Goal: Information Seeking & Learning: Learn about a topic

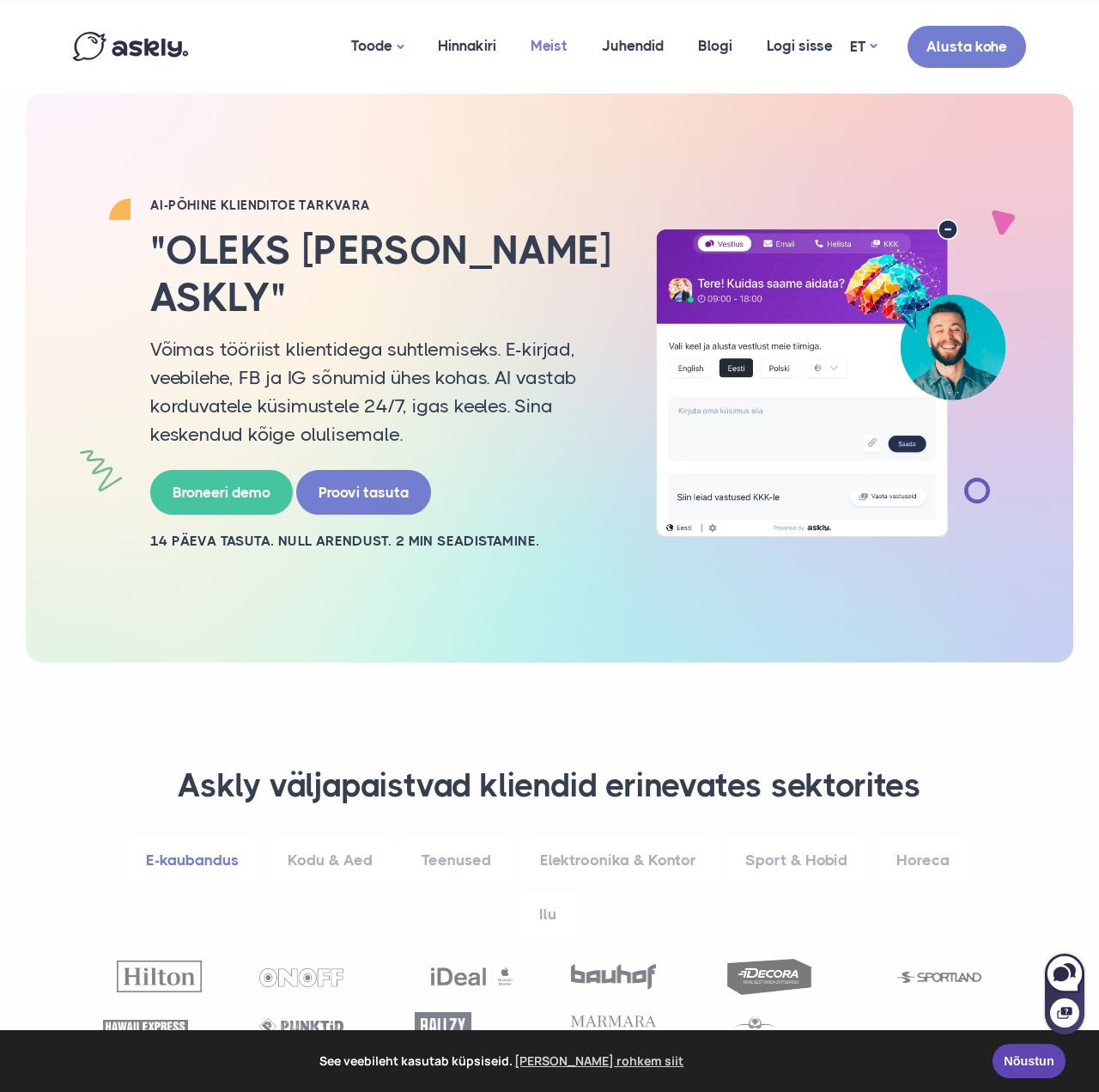
click at [546, 50] on link "Meist" at bounding box center [549, 46] width 71 height 83
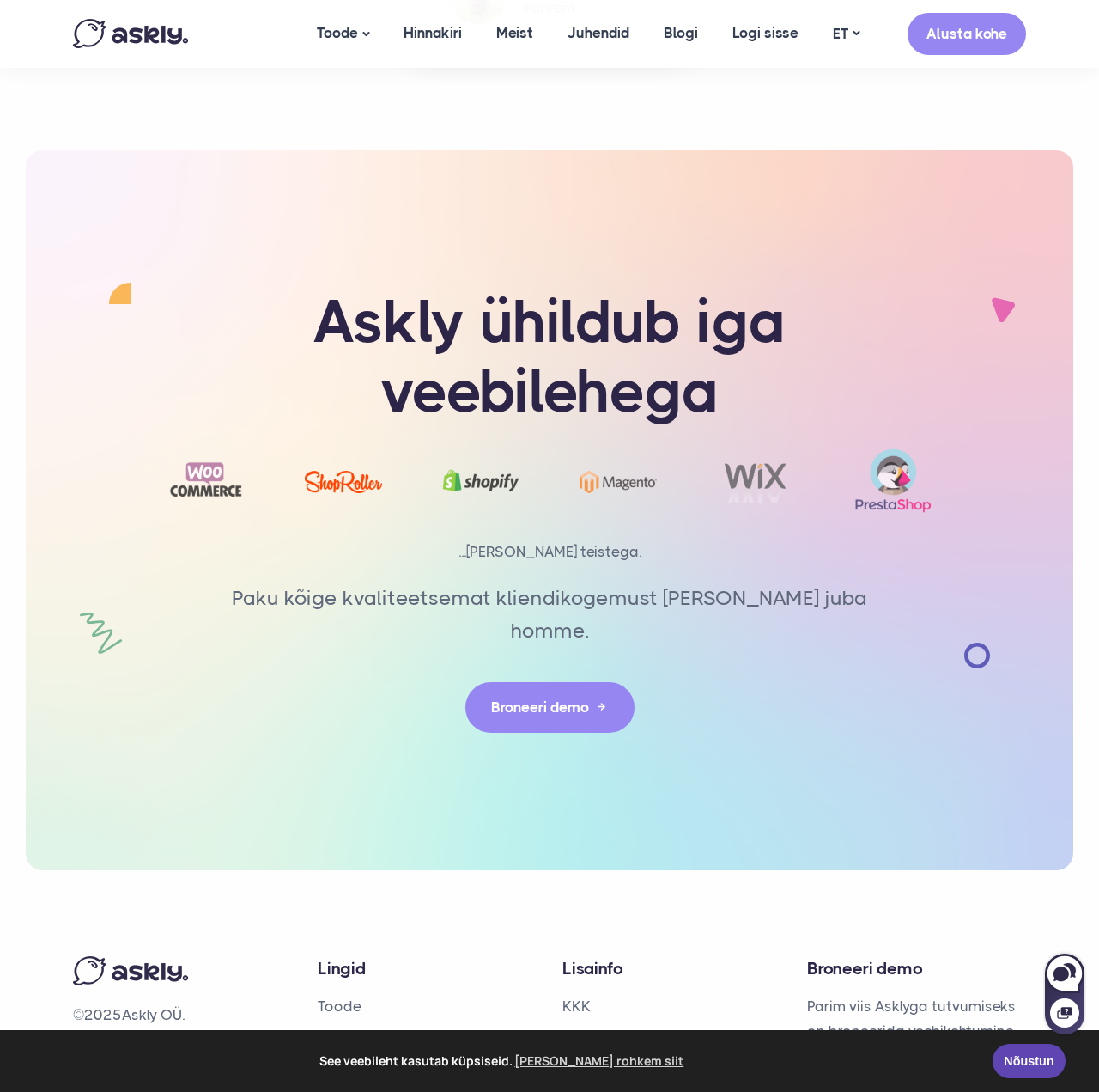
scroll to position [3563, 0]
click at [352, 1059] on link "Meist" at bounding box center [337, 1067] width 37 height 18
click at [355, 1029] on link "Hinnakiri" at bounding box center [348, 1038] width 60 height 18
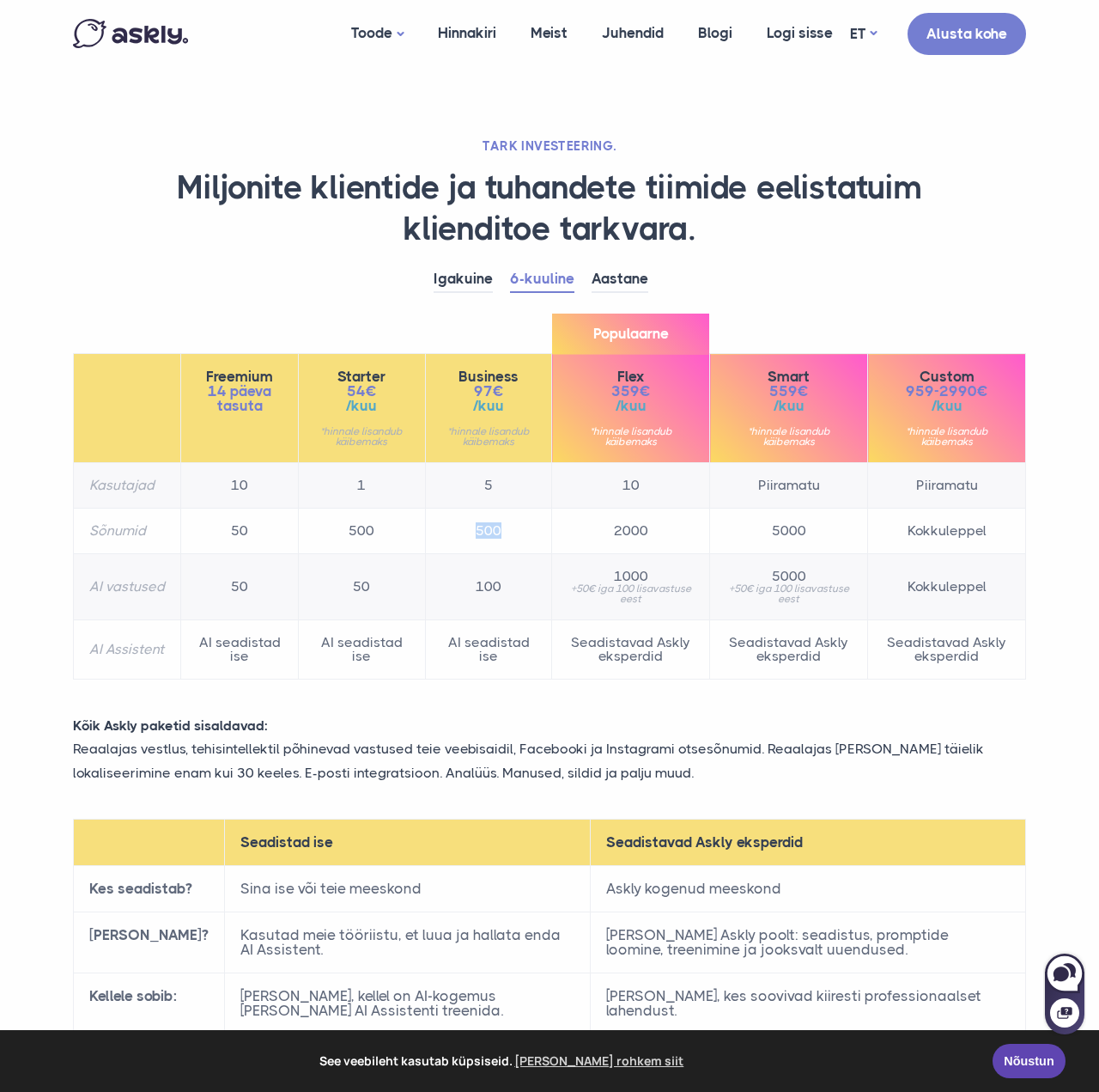
drag, startPoint x: 459, startPoint y: 526, endPoint x: 498, endPoint y: 528, distance: 39.1
click at [498, 528] on td "500" at bounding box center [489, 530] width 127 height 45
click at [497, 532] on td "500" at bounding box center [489, 530] width 127 height 45
drag, startPoint x: 464, startPoint y: 576, endPoint x: 486, endPoint y: 581, distance: 22.6
click at [486, 581] on td "100" at bounding box center [489, 588] width 127 height 66
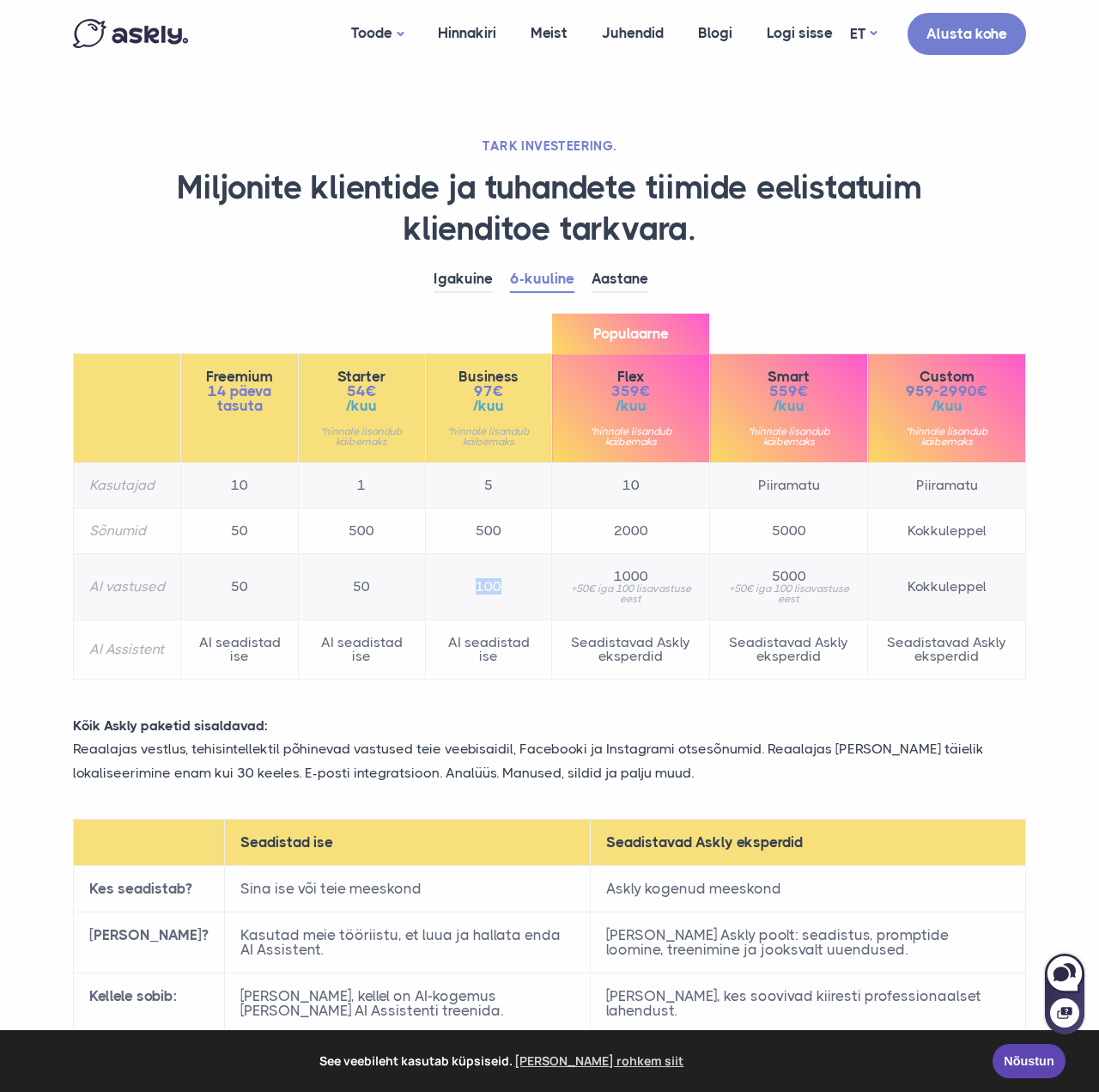
click at [500, 582] on td "100" at bounding box center [489, 588] width 127 height 66
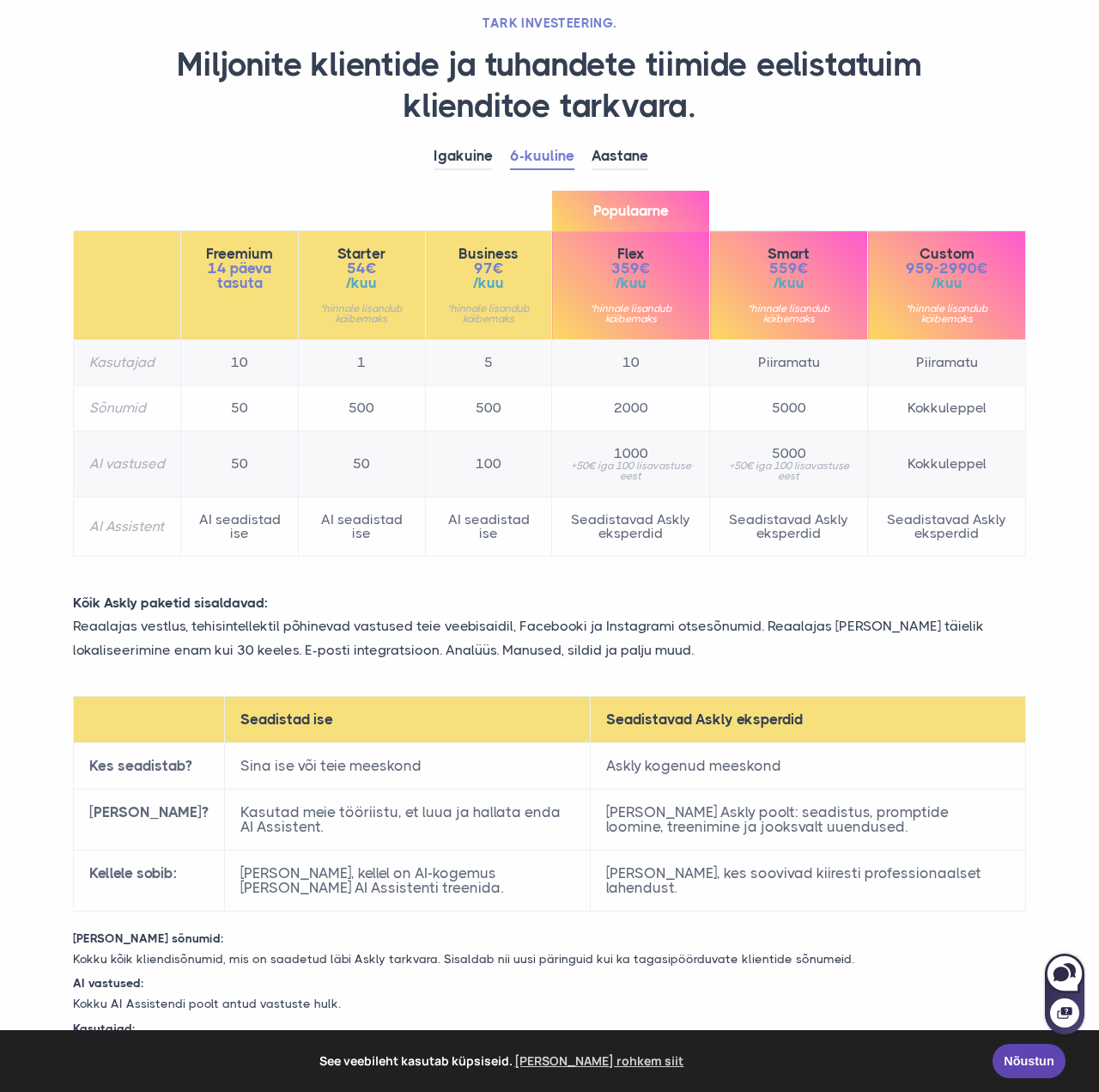
scroll to position [136, 0]
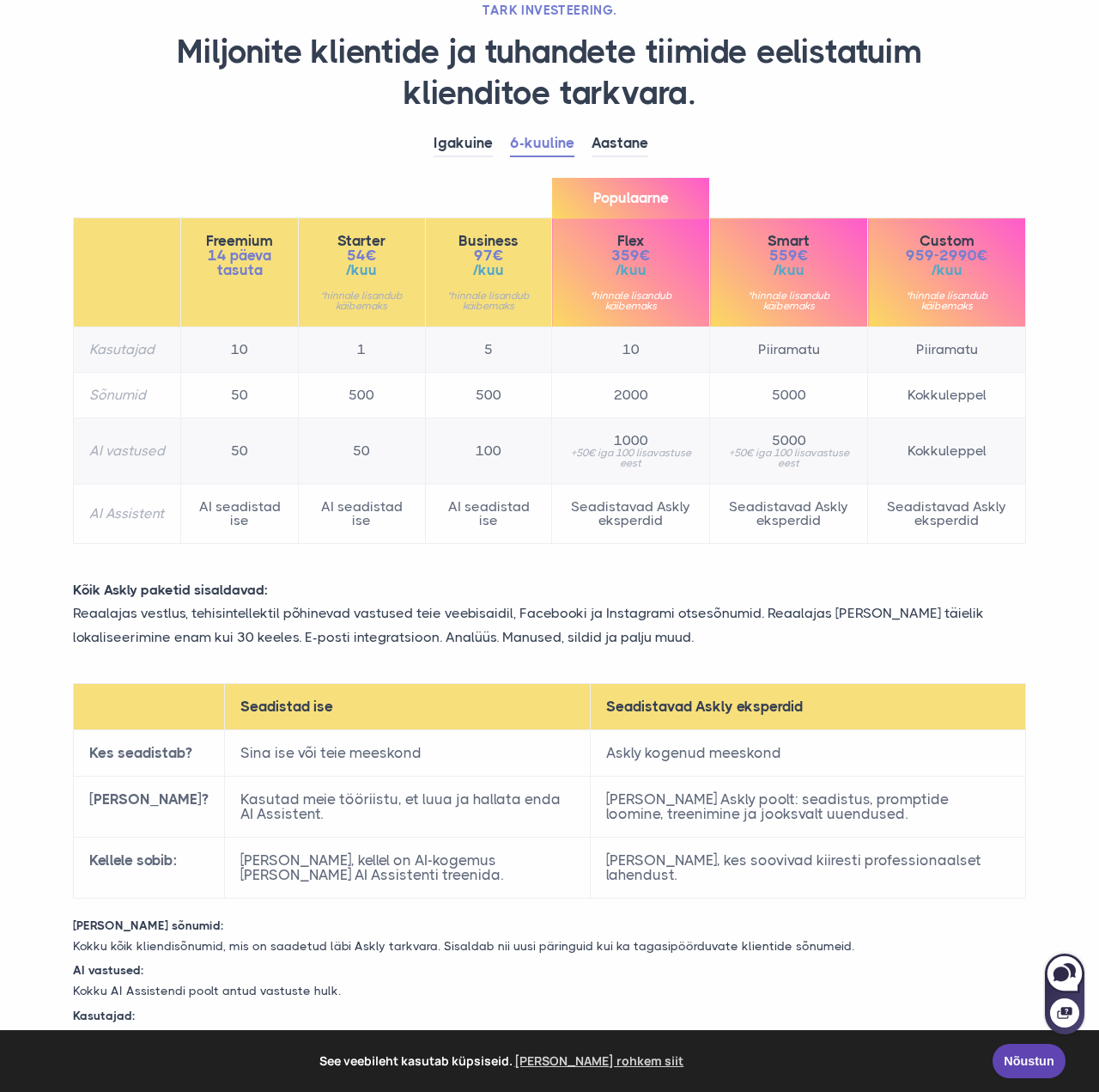
click at [522, 617] on p "Reaalajas vestlus, tehisintellektil põhinevad vastused teie veebisaidil, Facebo…" at bounding box center [550, 624] width 979 height 46
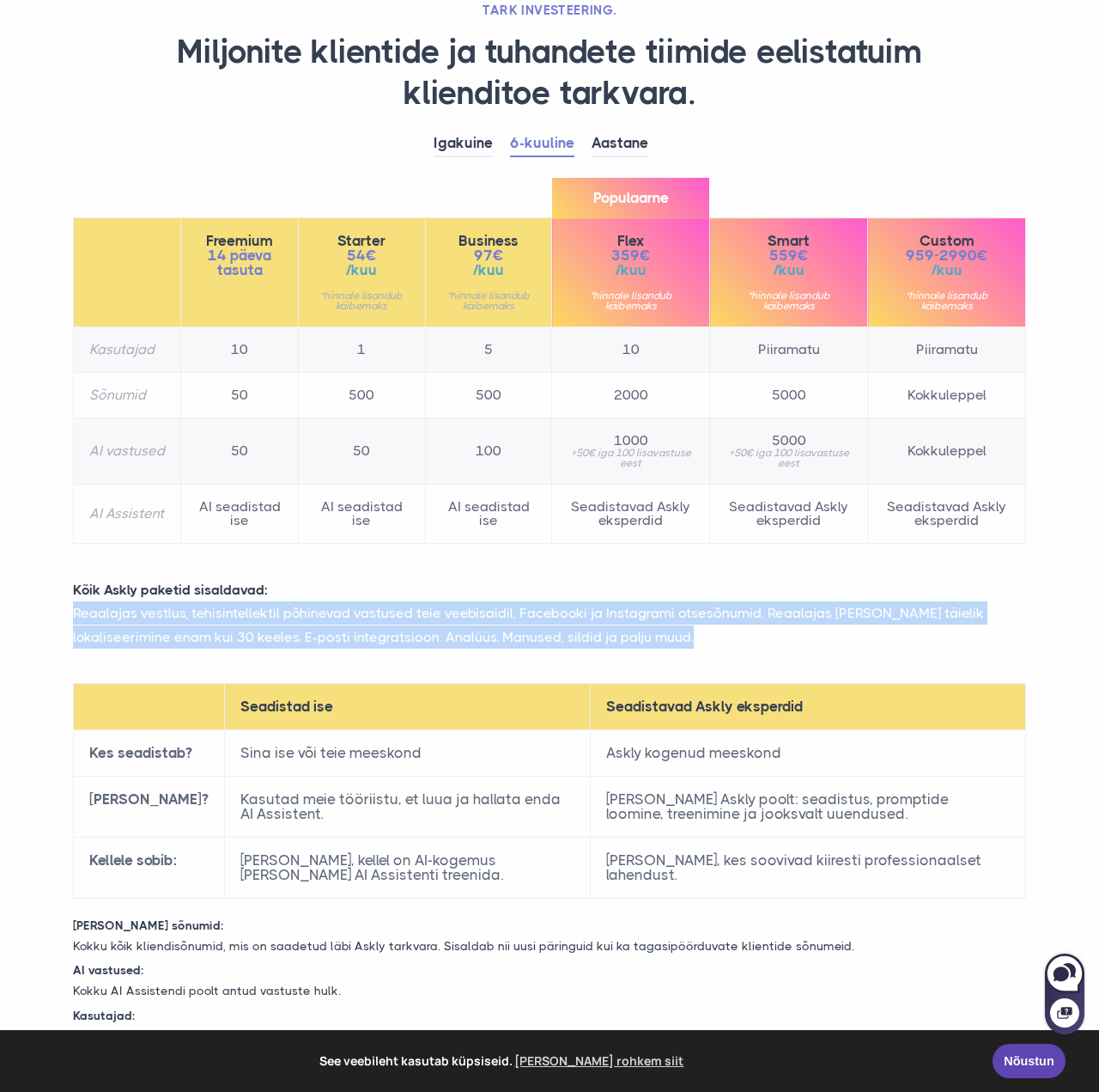
click at [522, 617] on p "Reaalajas vestlus, tehisintellektil põhinevad vastused teie veebisaidil, Facebo…" at bounding box center [550, 624] width 979 height 46
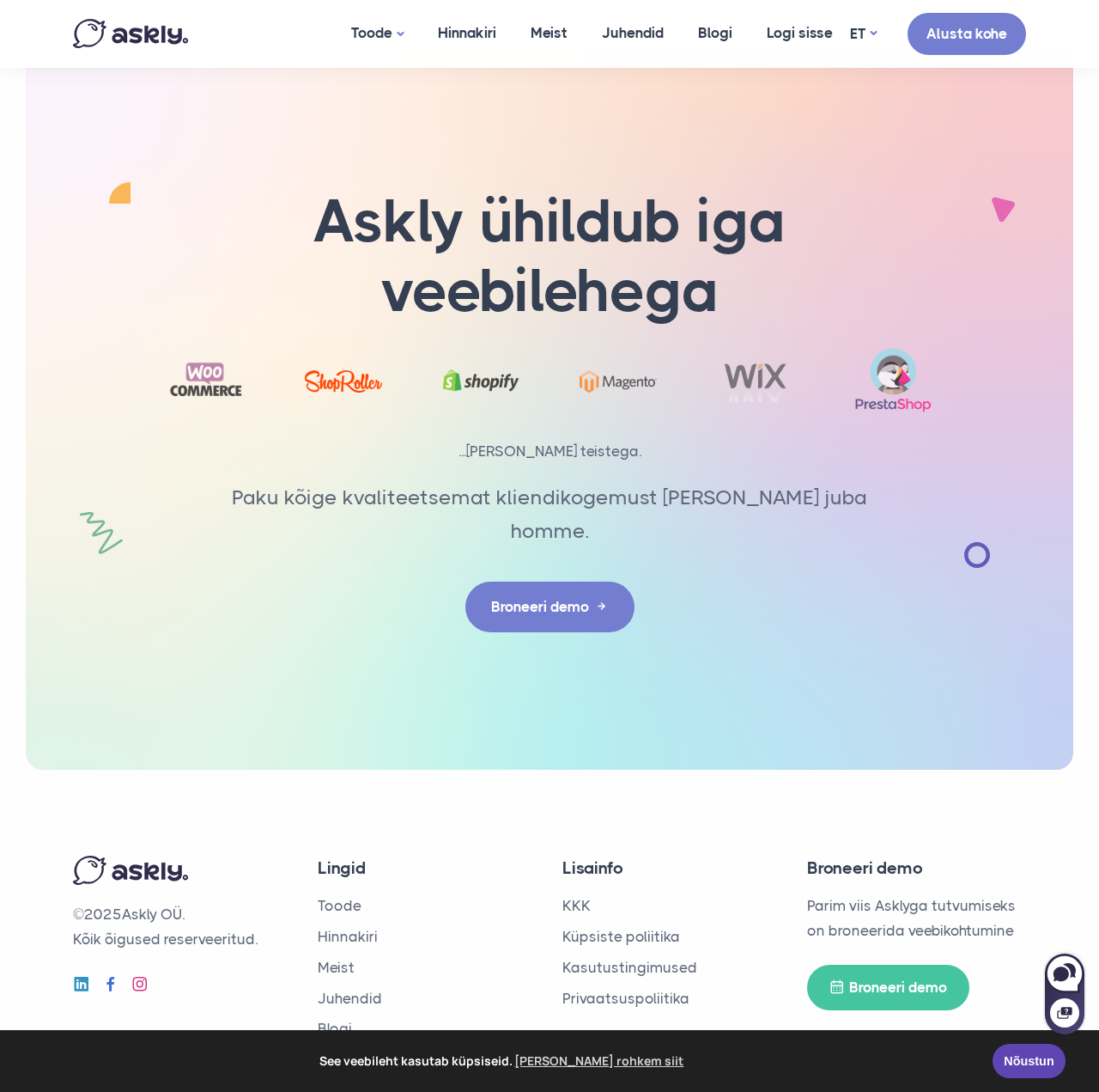
scroll to position [2577, 0]
click at [325, 959] on link "Meist" at bounding box center [337, 967] width 37 height 18
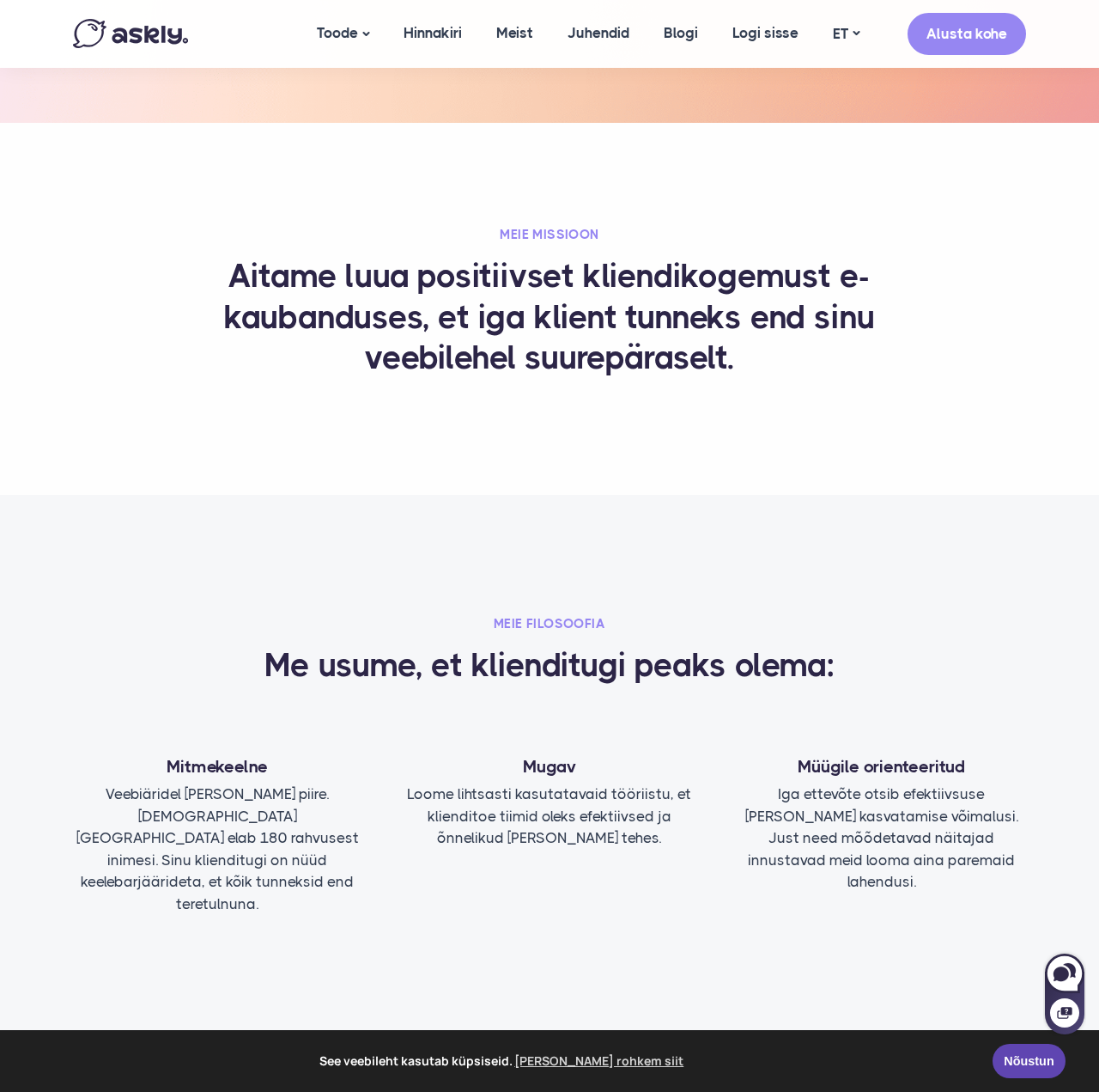
scroll to position [540, 0]
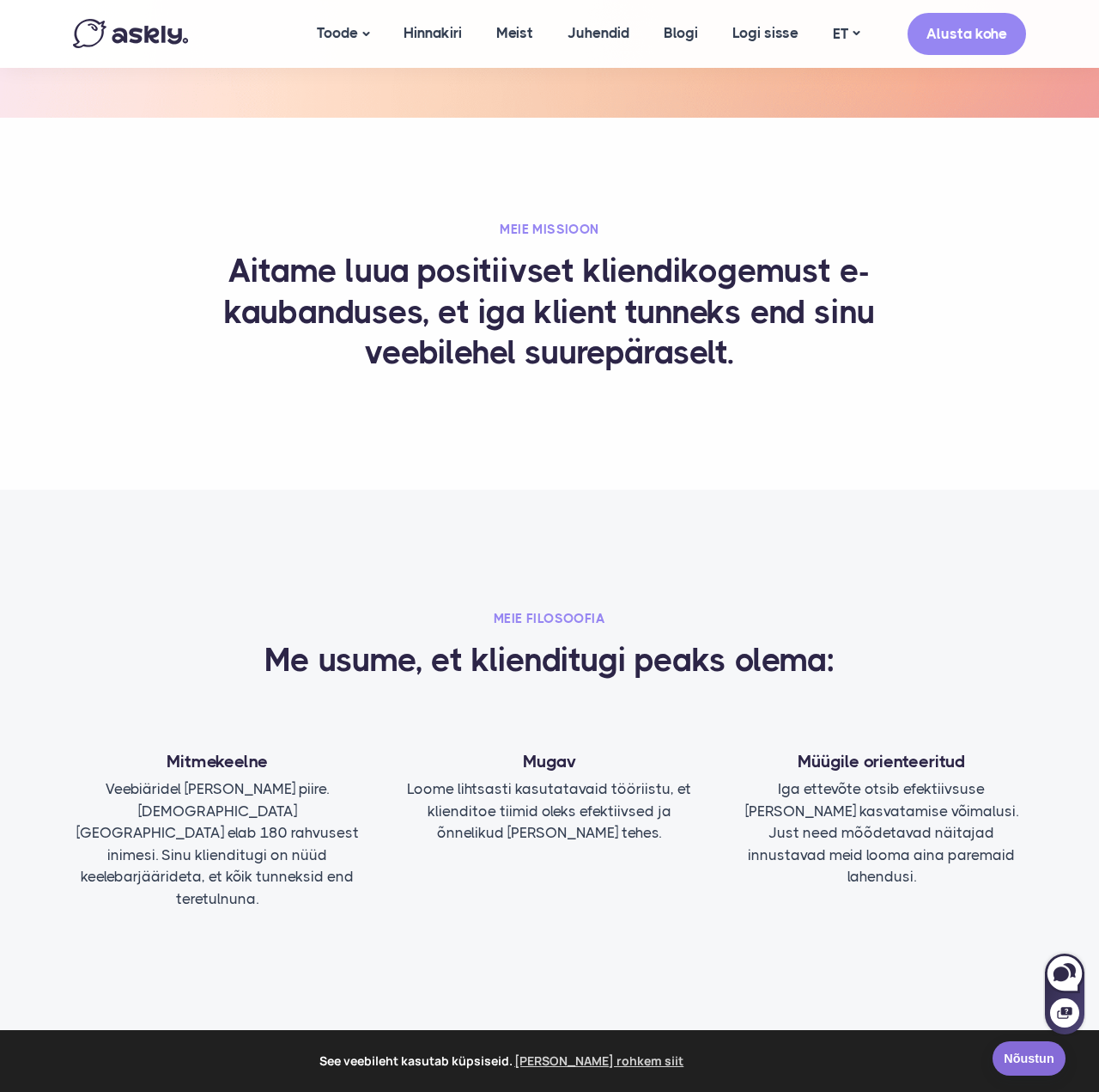
click at [1013, 1047] on link "Nõustun" at bounding box center [1028, 1058] width 73 height 34
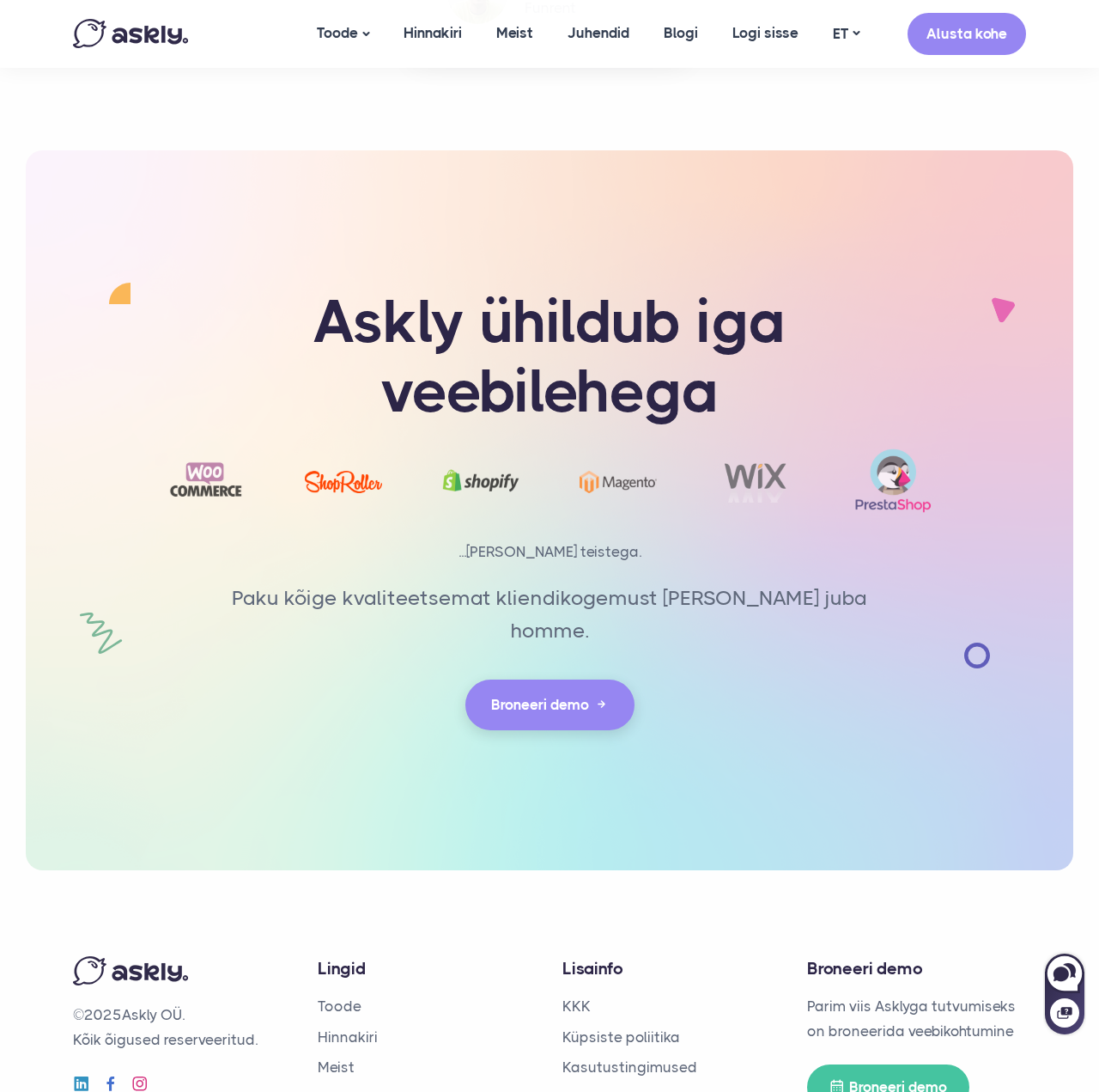
scroll to position [3563, 0]
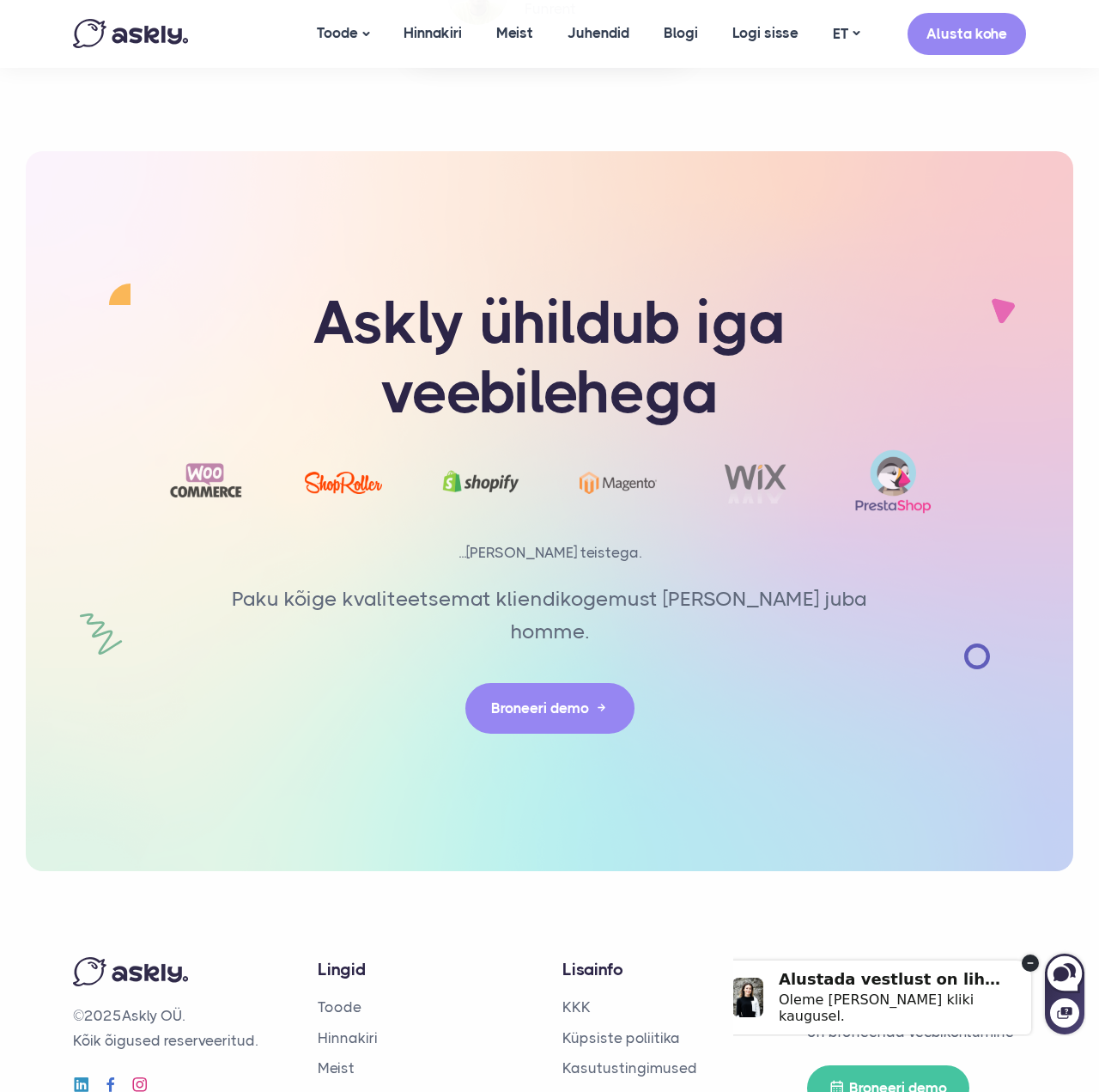
click at [1026, 961] on circle at bounding box center [1030, 963] width 18 height 18
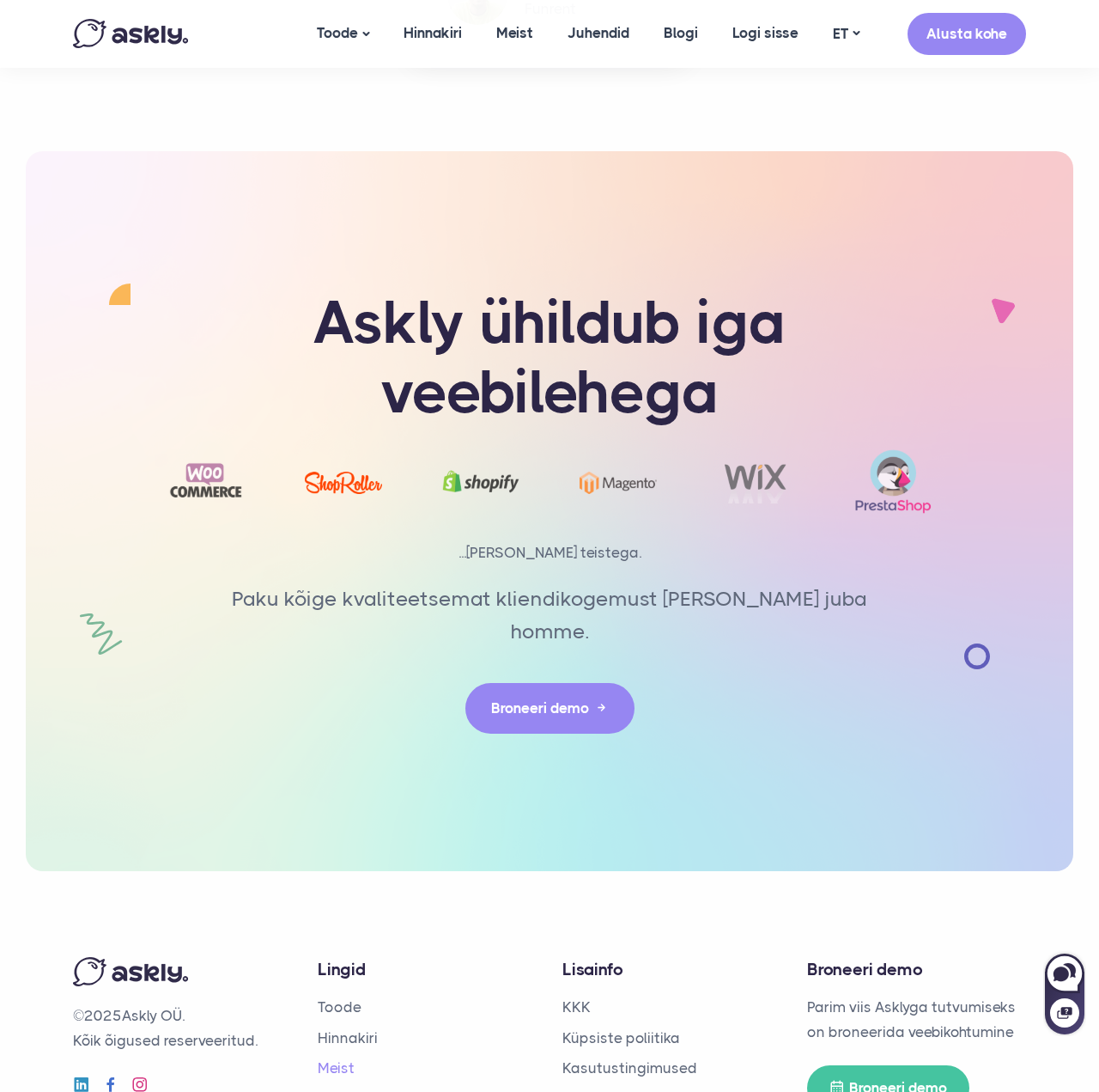
click at [338, 1059] on link "Meist" at bounding box center [337, 1067] width 37 height 18
drag, startPoint x: 126, startPoint y: 886, endPoint x: 156, endPoint y: 882, distance: 30.3
click at [188, 1003] on p "© 2025 Askly OÜ. Kõik õigused reserveeritud." at bounding box center [182, 1028] width 219 height 50
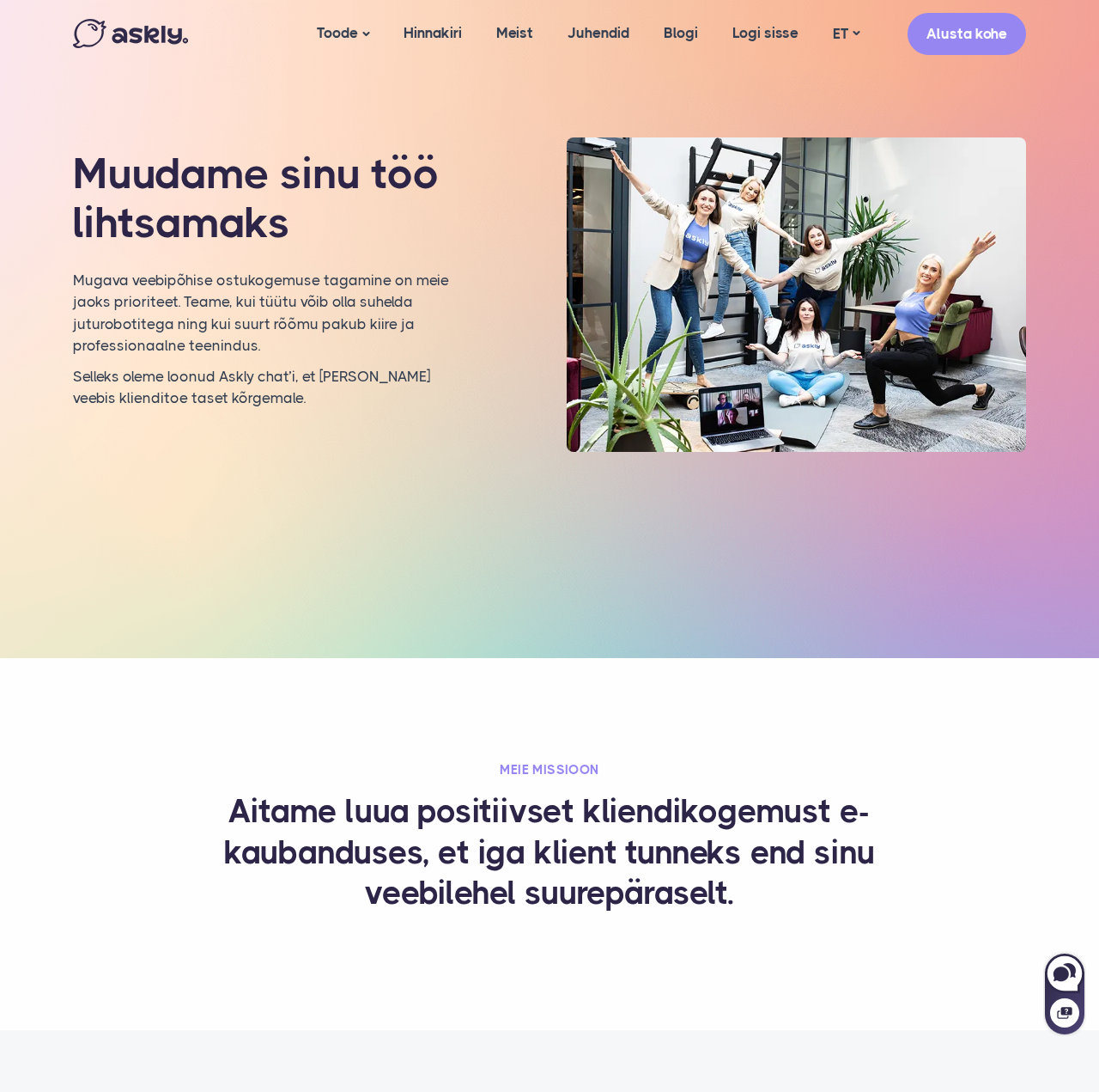
scroll to position [0, 0]
click at [446, 26] on link "Hinnakiri" at bounding box center [432, 33] width 93 height 66
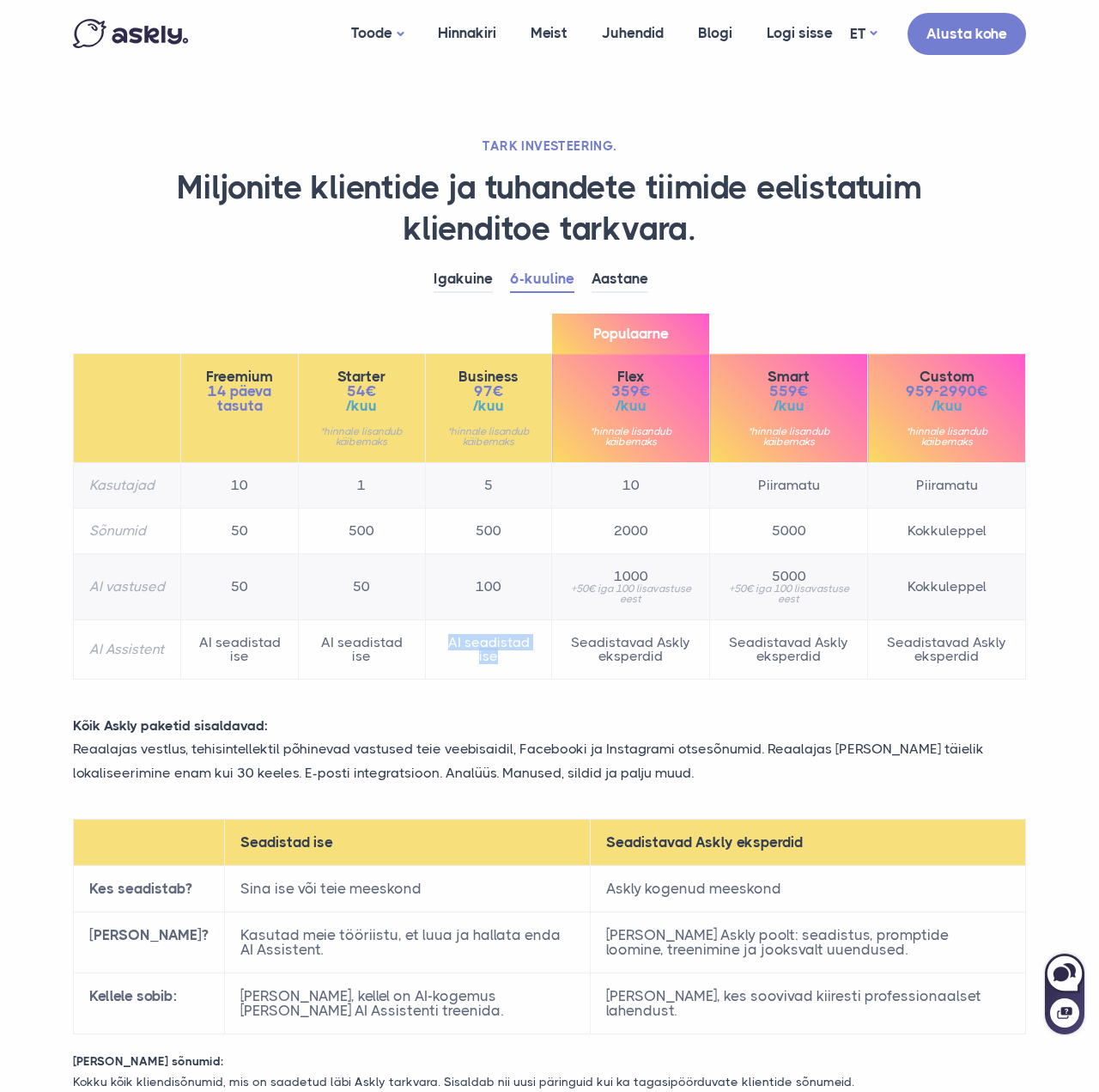
drag, startPoint x: 431, startPoint y: 641, endPoint x: 526, endPoint y: 666, distance: 98.2
click at [526, 666] on td "AI seadistad ise" at bounding box center [489, 649] width 127 height 59
drag, startPoint x: 517, startPoint y: 667, endPoint x: 437, endPoint y: 648, distance: 82.2
click at [437, 648] on td "AI seadistad ise" at bounding box center [489, 649] width 127 height 59
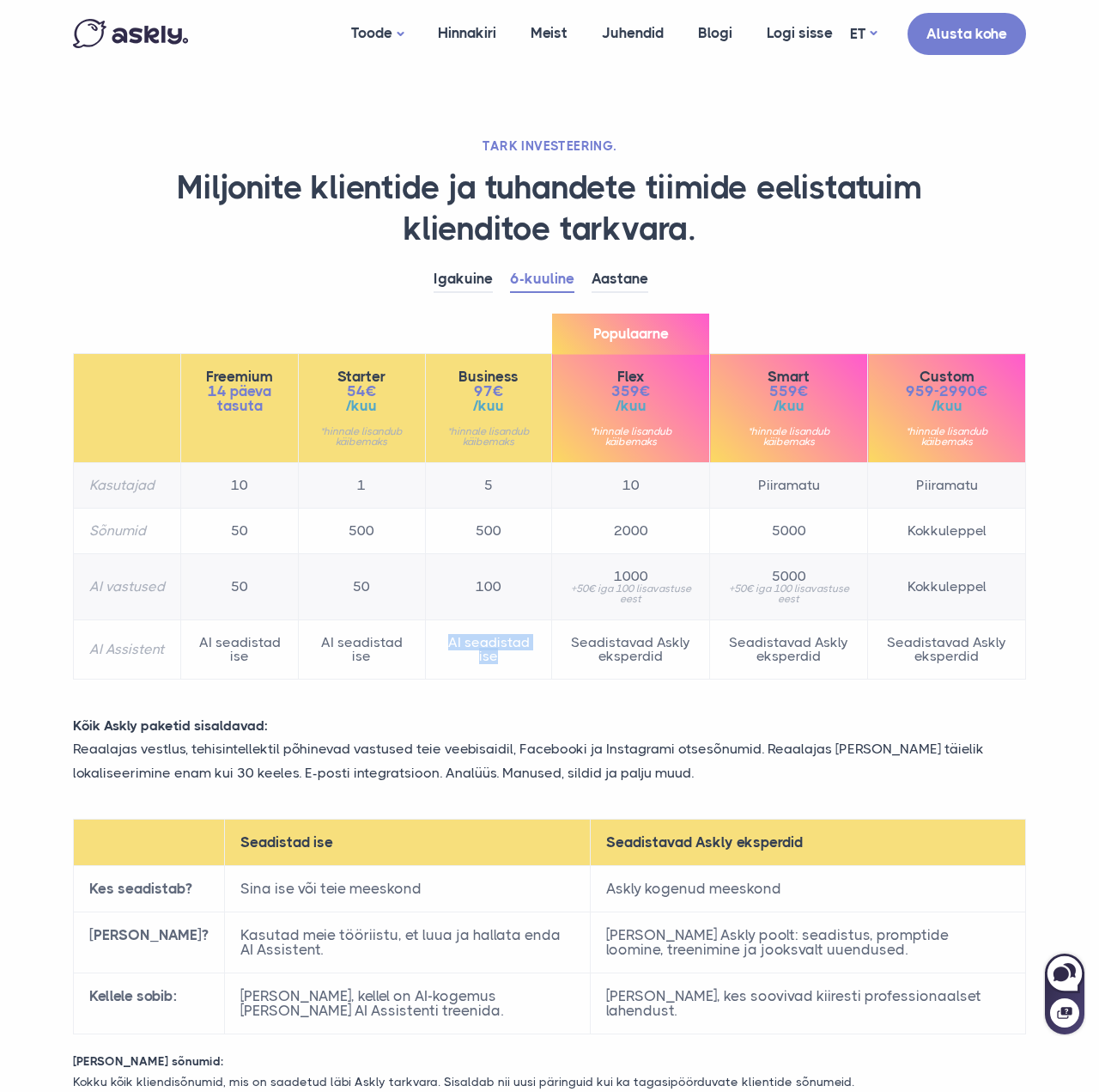
click at [437, 648] on td "AI seadistad ise" at bounding box center [489, 649] width 127 height 59
drag, startPoint x: 437, startPoint y: 648, endPoint x: 502, endPoint y: 659, distance: 65.9
click at [502, 659] on td "AI seadistad ise" at bounding box center [489, 649] width 127 height 59
drag, startPoint x: 496, startPoint y: 660, endPoint x: 430, endPoint y: 644, distance: 67.9
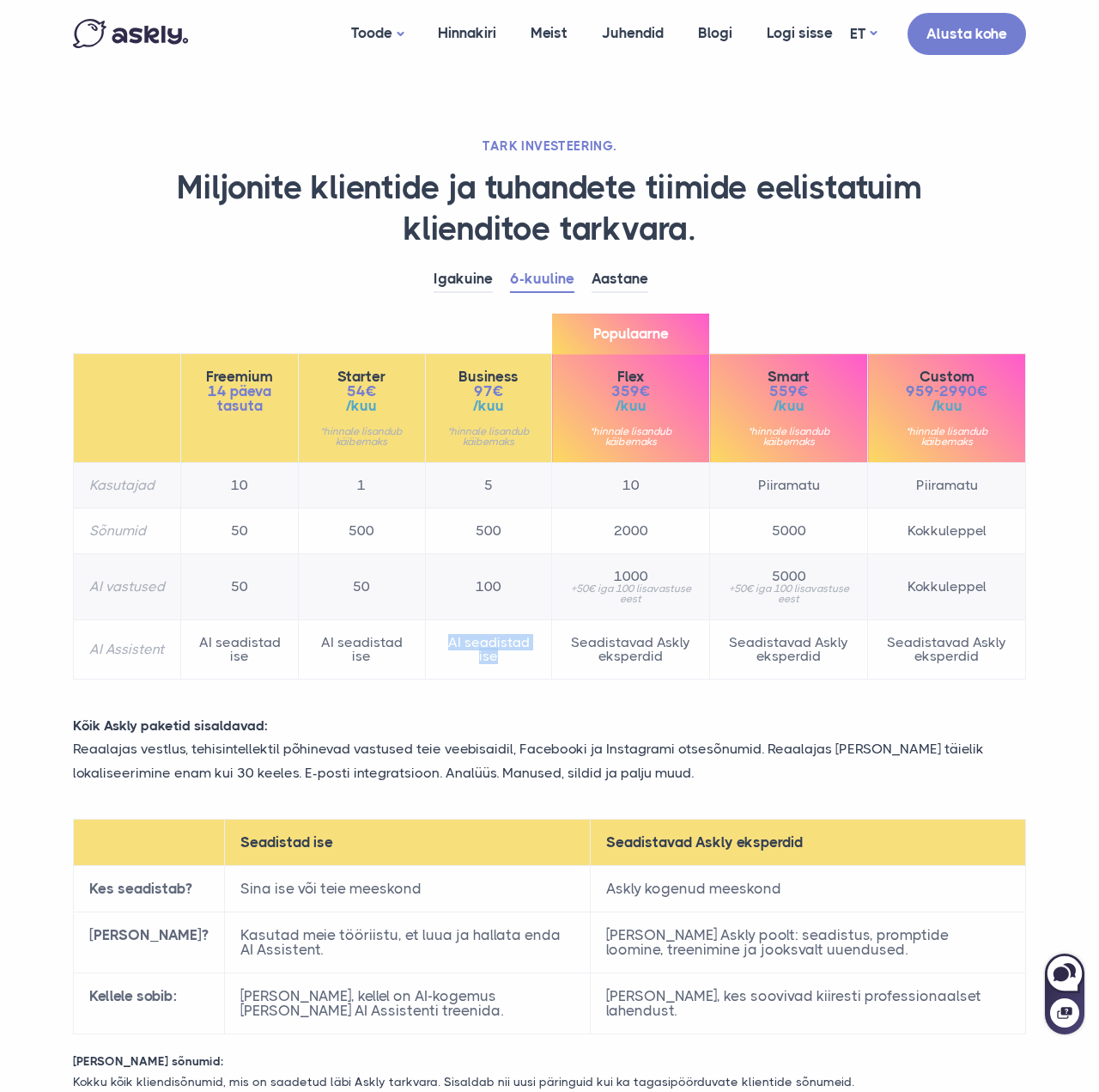
click at [430, 644] on td "AI seadistad ise" at bounding box center [489, 649] width 127 height 59
